Goal: Check status

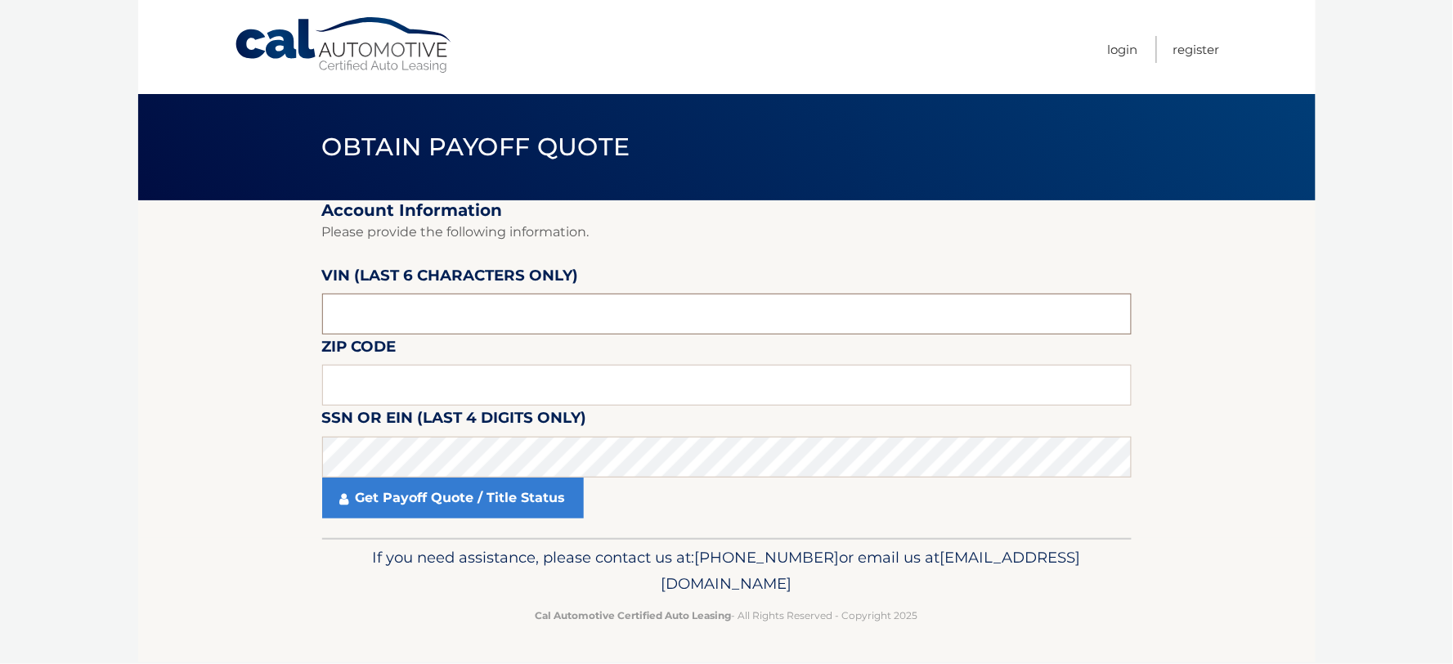
click at [589, 313] on input "text" at bounding box center [727, 314] width 810 height 41
type input "266821"
click at [497, 365] on input "11" at bounding box center [727, 385] width 810 height 41
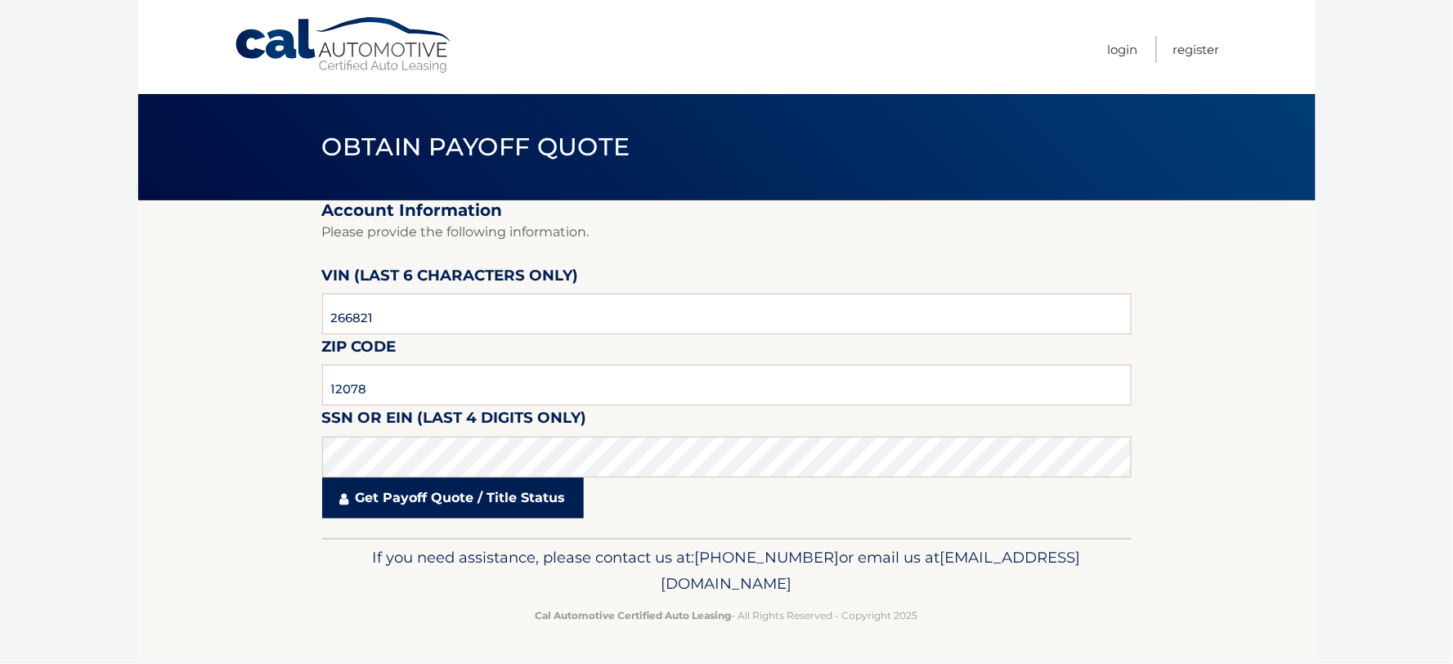
click at [486, 500] on link "Get Payoff Quote / Title Status" at bounding box center [453, 498] width 262 height 41
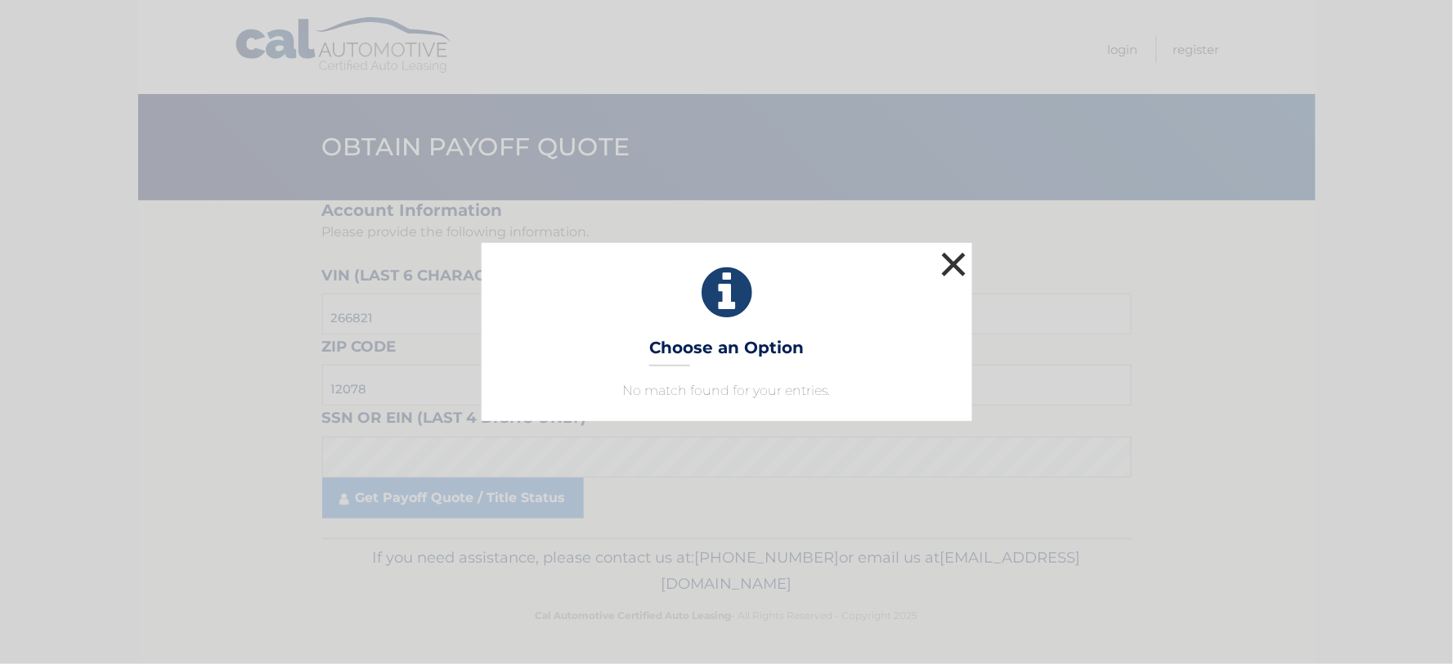
click at [958, 264] on button "×" at bounding box center [954, 264] width 33 height 33
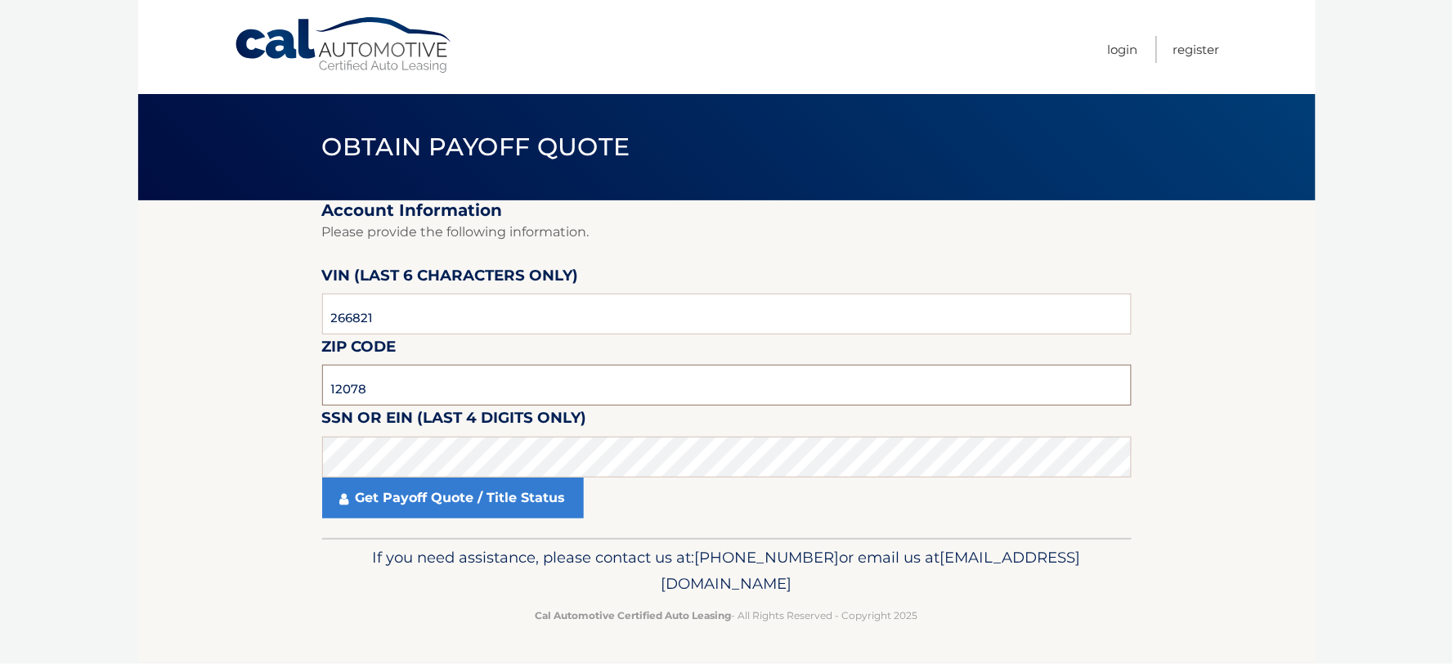
click at [493, 385] on input "12078" at bounding box center [727, 385] width 810 height 41
type input "12078"
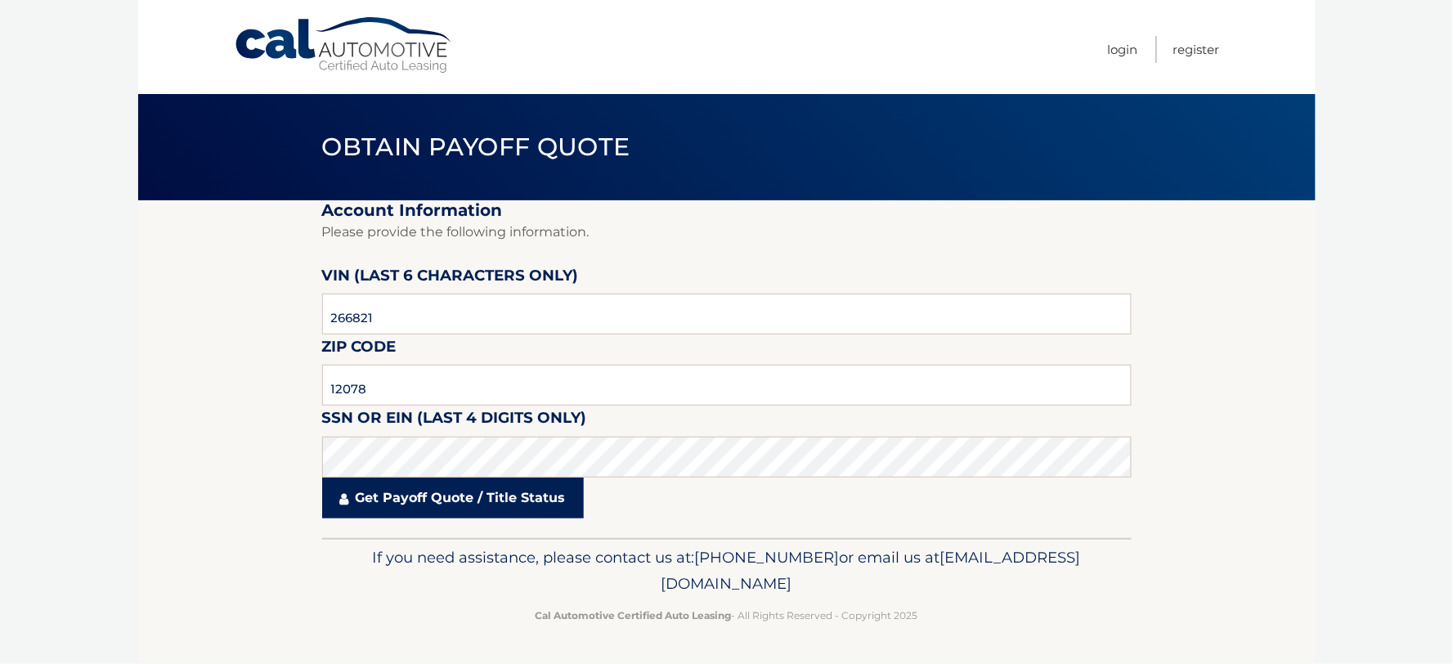
click at [487, 496] on link "Get Payoff Quote / Title Status" at bounding box center [453, 498] width 262 height 41
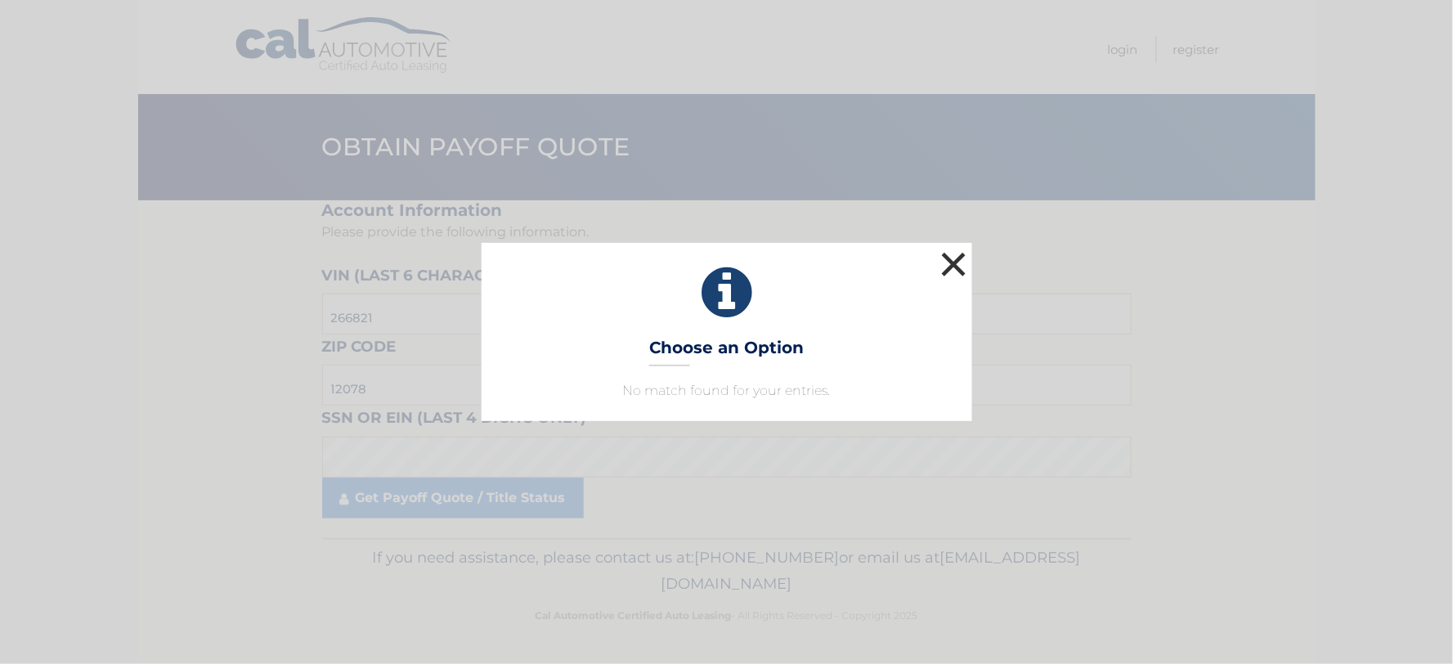
click at [946, 266] on button "×" at bounding box center [954, 264] width 33 height 33
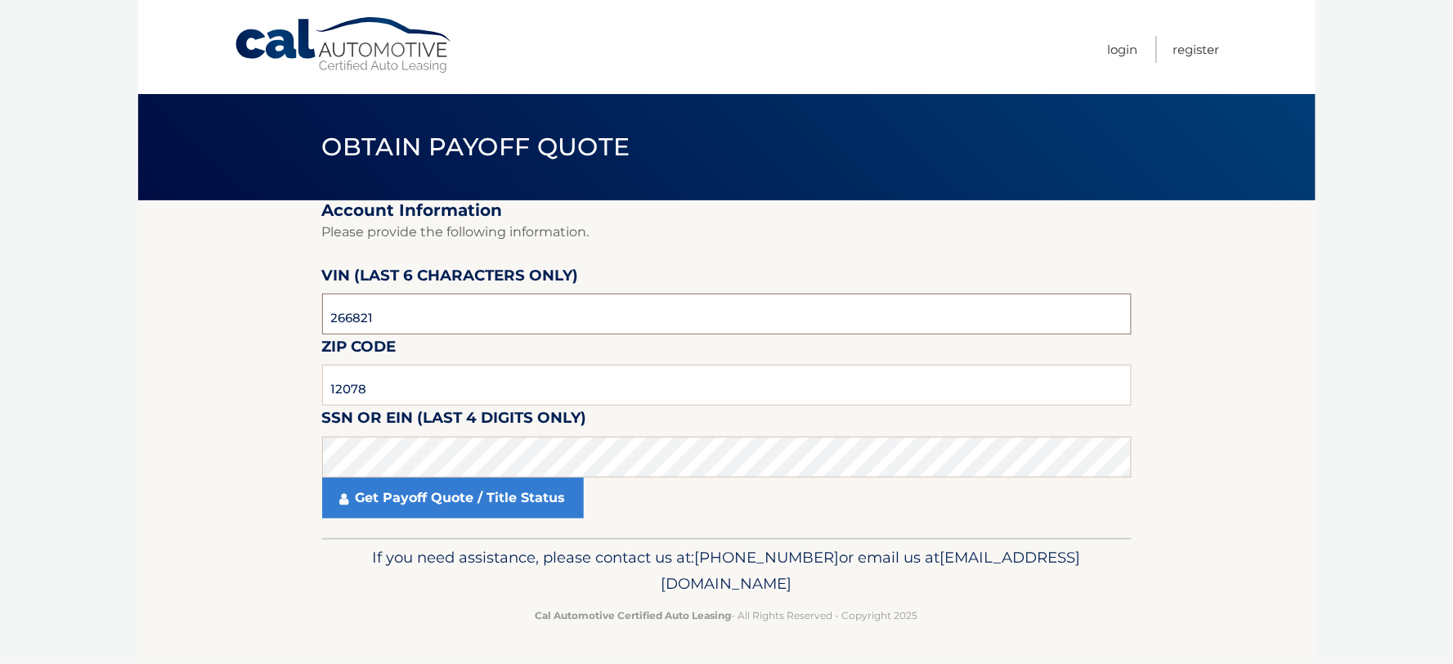
click at [397, 321] on input "266821" at bounding box center [727, 314] width 810 height 41
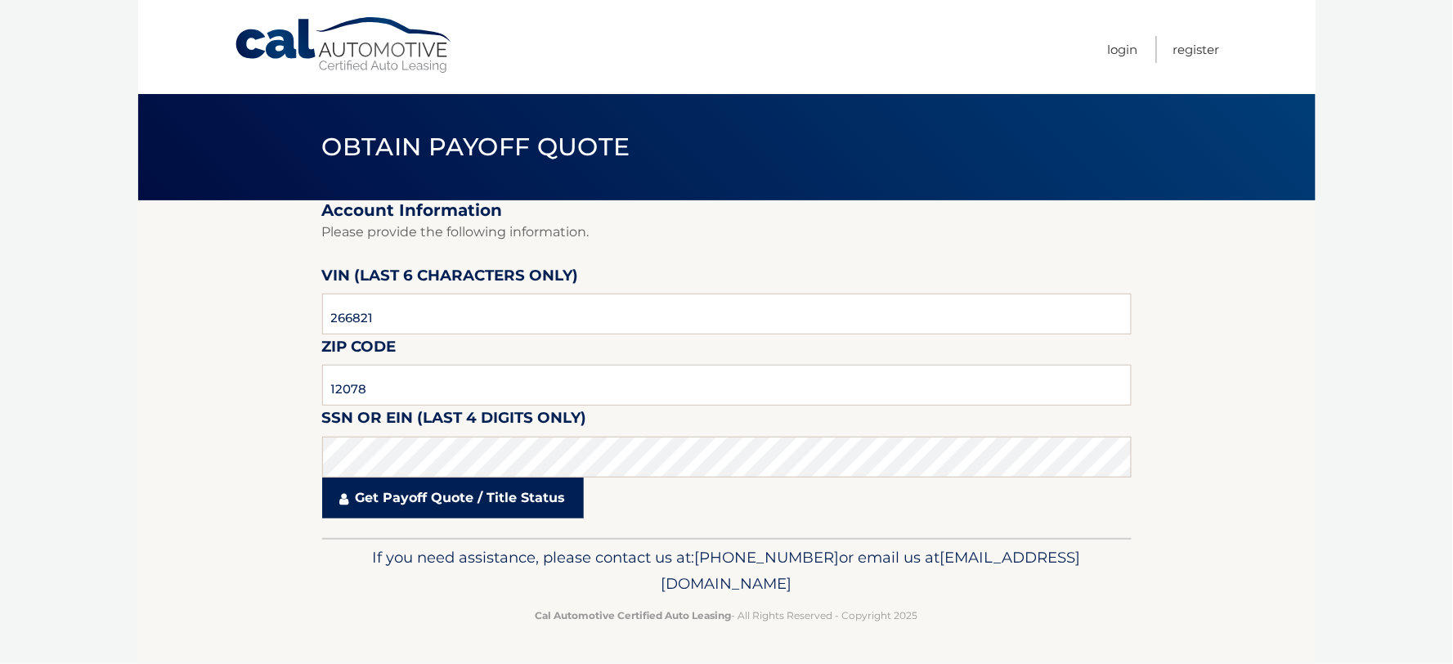
click at [460, 496] on link "Get Payoff Quote / Title Status" at bounding box center [453, 498] width 262 height 41
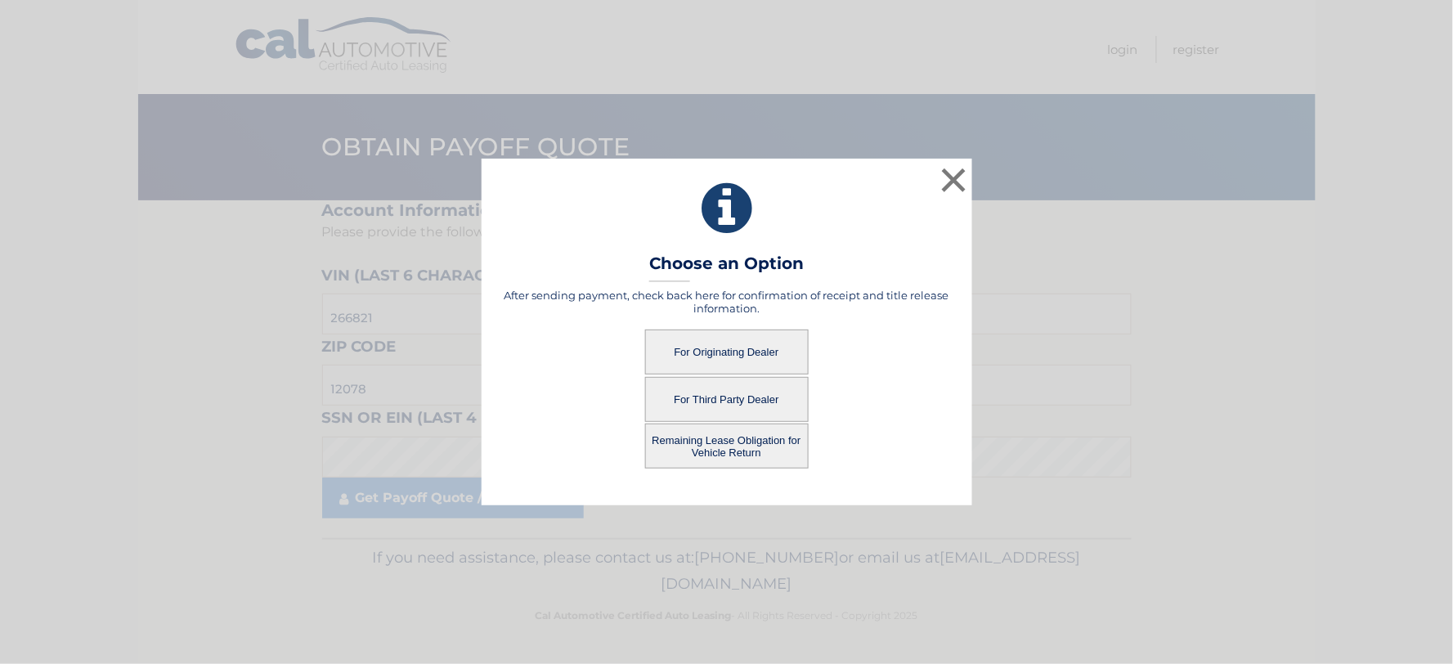
click at [716, 352] on button "For Originating Dealer" at bounding box center [727, 352] width 164 height 45
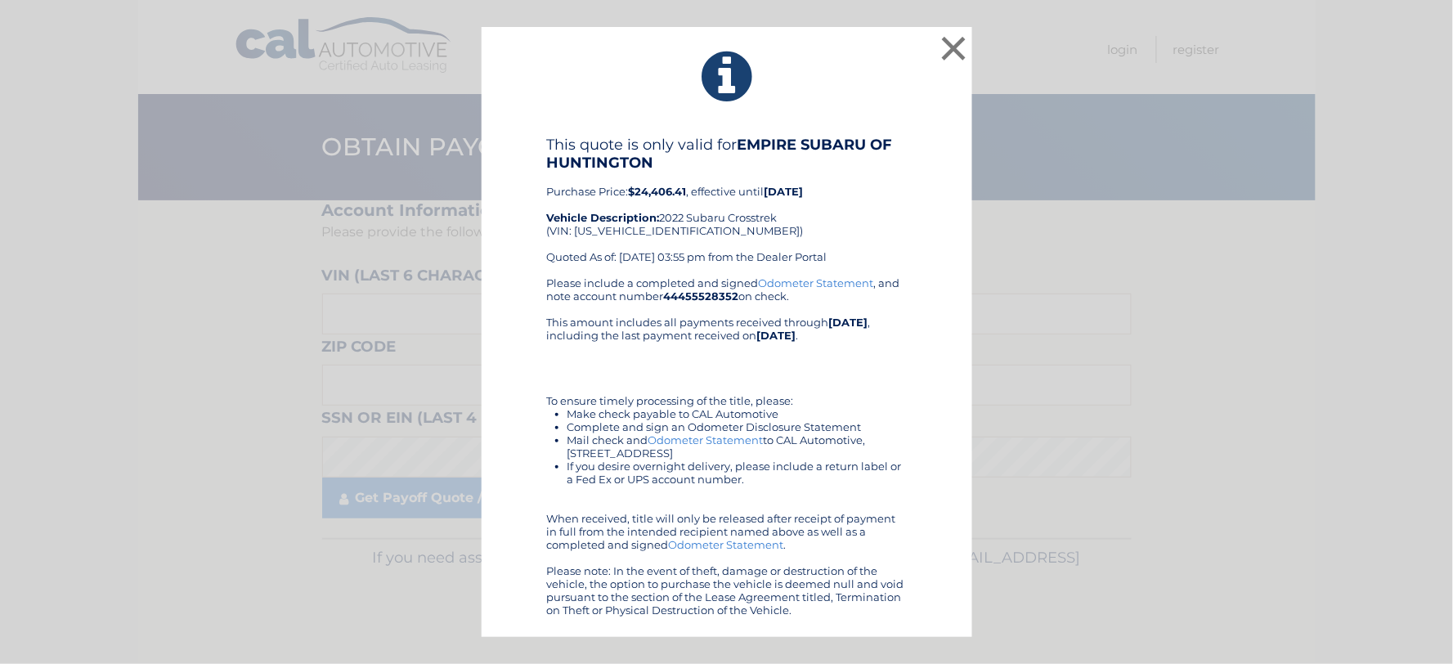
click at [659, 229] on div "This quote is only valid for EMPIRE SUBARU OF HUNTINGTON Purchase Price: $24,40…" at bounding box center [727, 206] width 360 height 141
copy div "JF2GTHNC6NH266821"
